Goal: Information Seeking & Learning: Learn about a topic

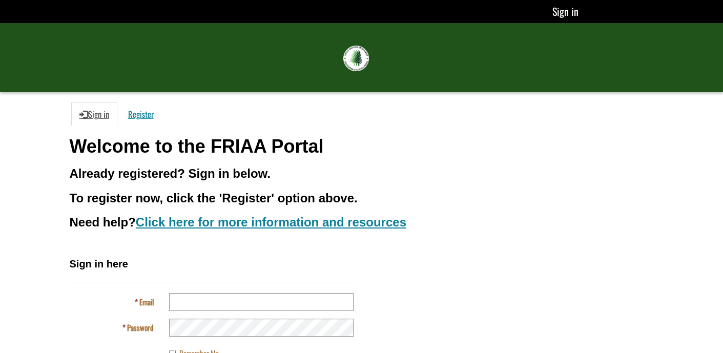
scroll to position [76, 0]
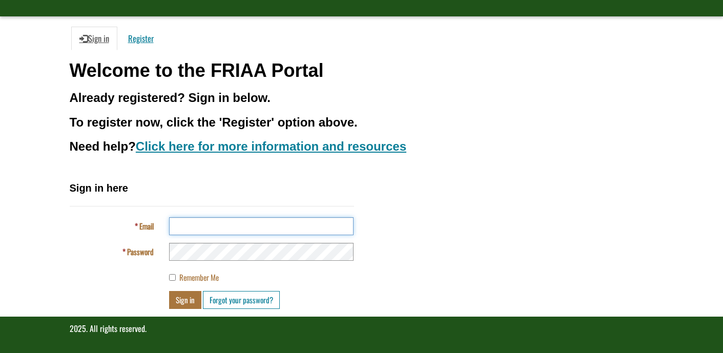
type input "**********"
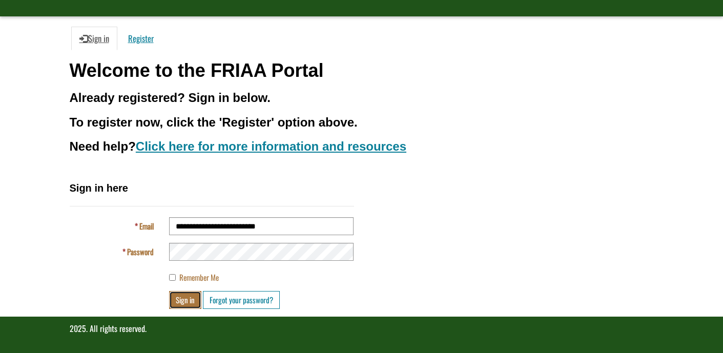
click at [177, 296] on button "Sign in" at bounding box center [185, 300] width 32 height 18
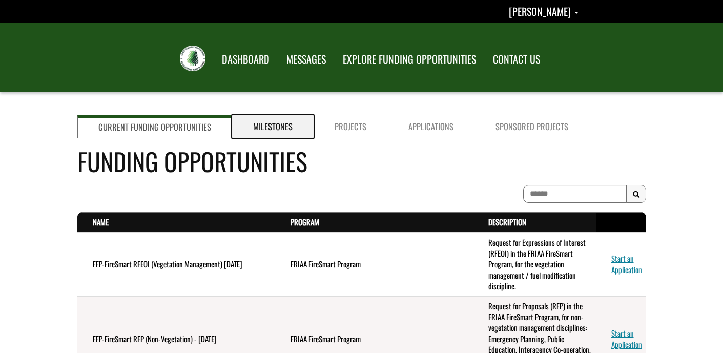
click at [272, 126] on link "Milestones" at bounding box center [272, 127] width 81 height 24
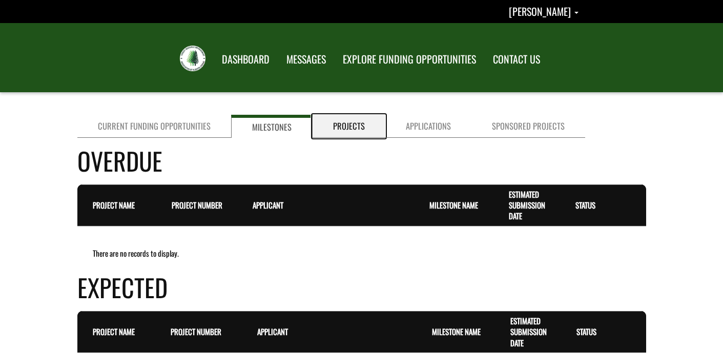
click at [349, 124] on link "Projects" at bounding box center [349, 126] width 73 height 23
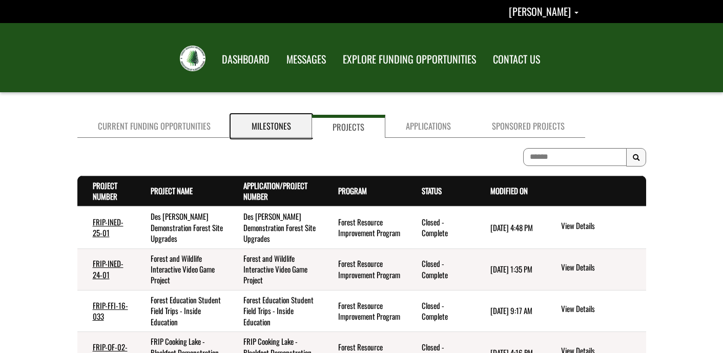
click at [253, 122] on link "Milestones" at bounding box center [271, 126] width 80 height 23
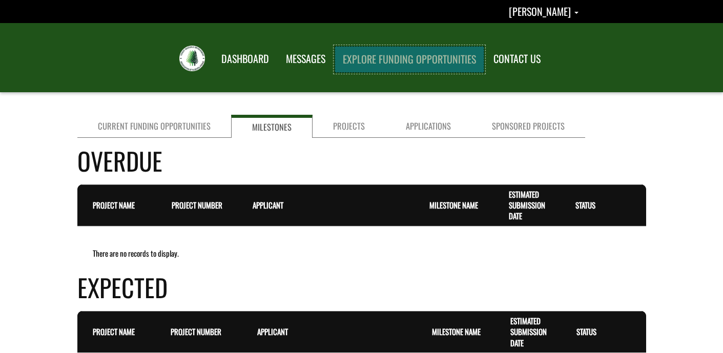
click at [436, 61] on link "EXPLORE FUNDING OPPORTUNITIES" at bounding box center [410, 59] width 150 height 27
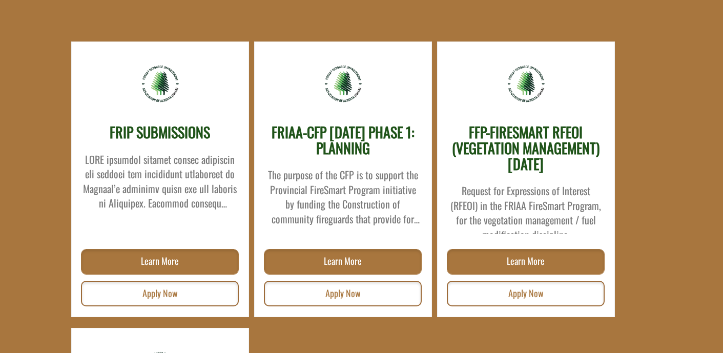
scroll to position [199, 0]
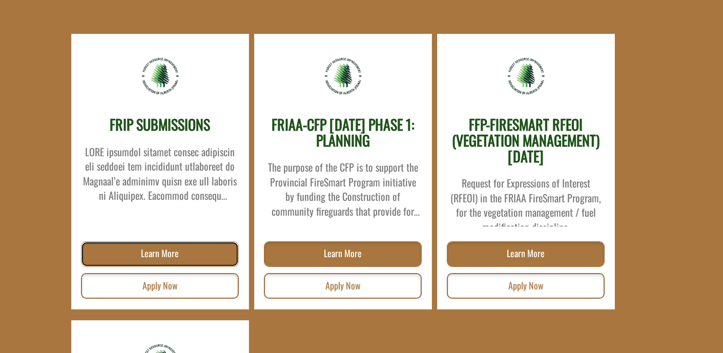
click at [167, 255] on link "Learn More" at bounding box center [160, 254] width 158 height 26
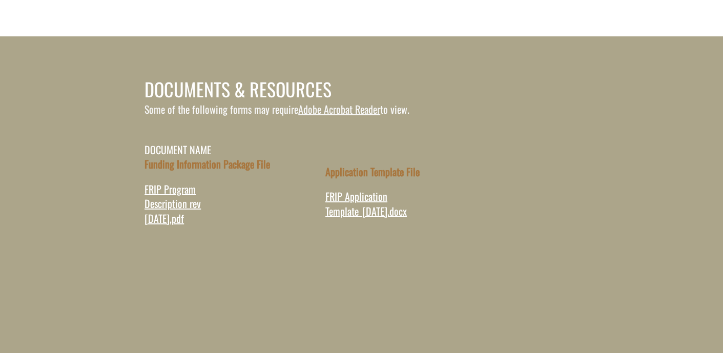
scroll to position [371, 0]
